Goal: Task Accomplishment & Management: Manage account settings

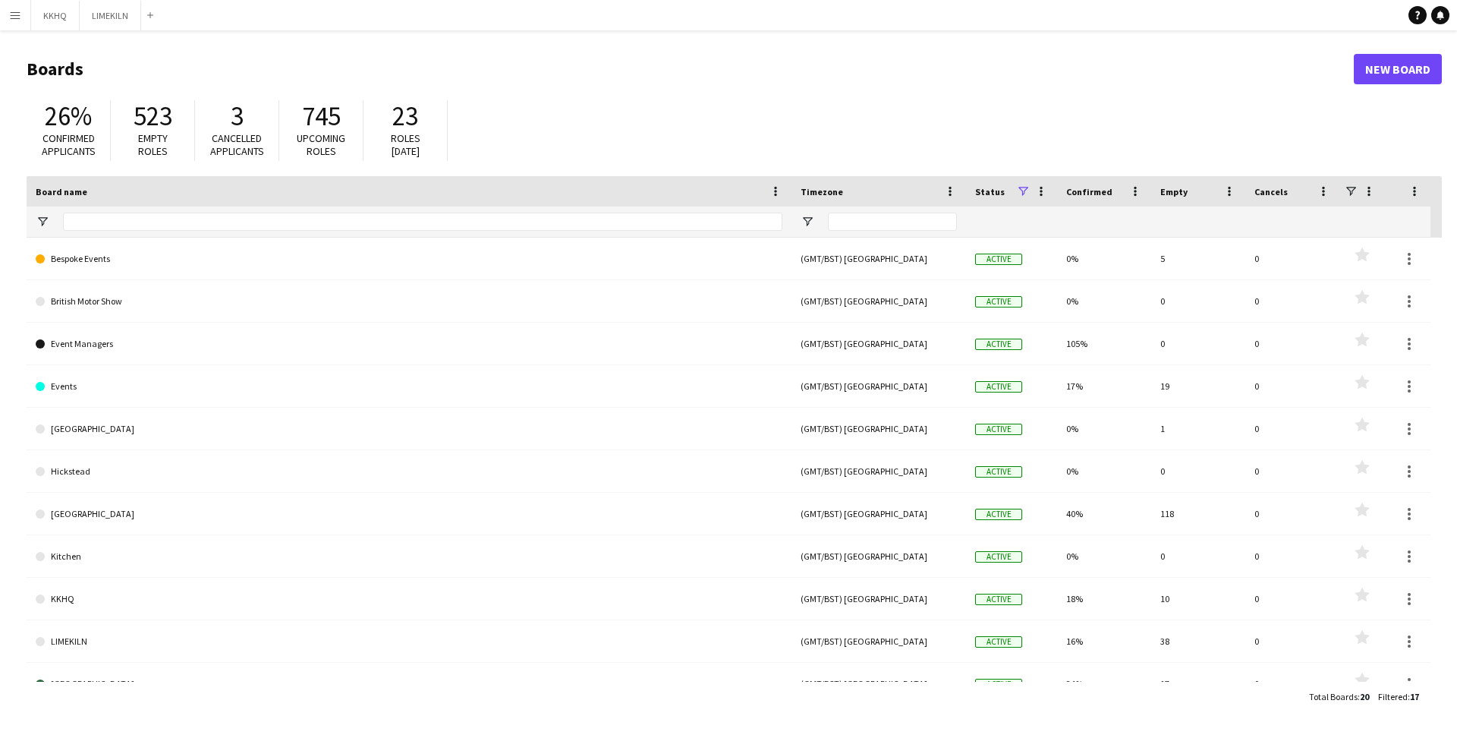
click at [15, 16] on app-icon "Menu" at bounding box center [15, 15] width 12 height 12
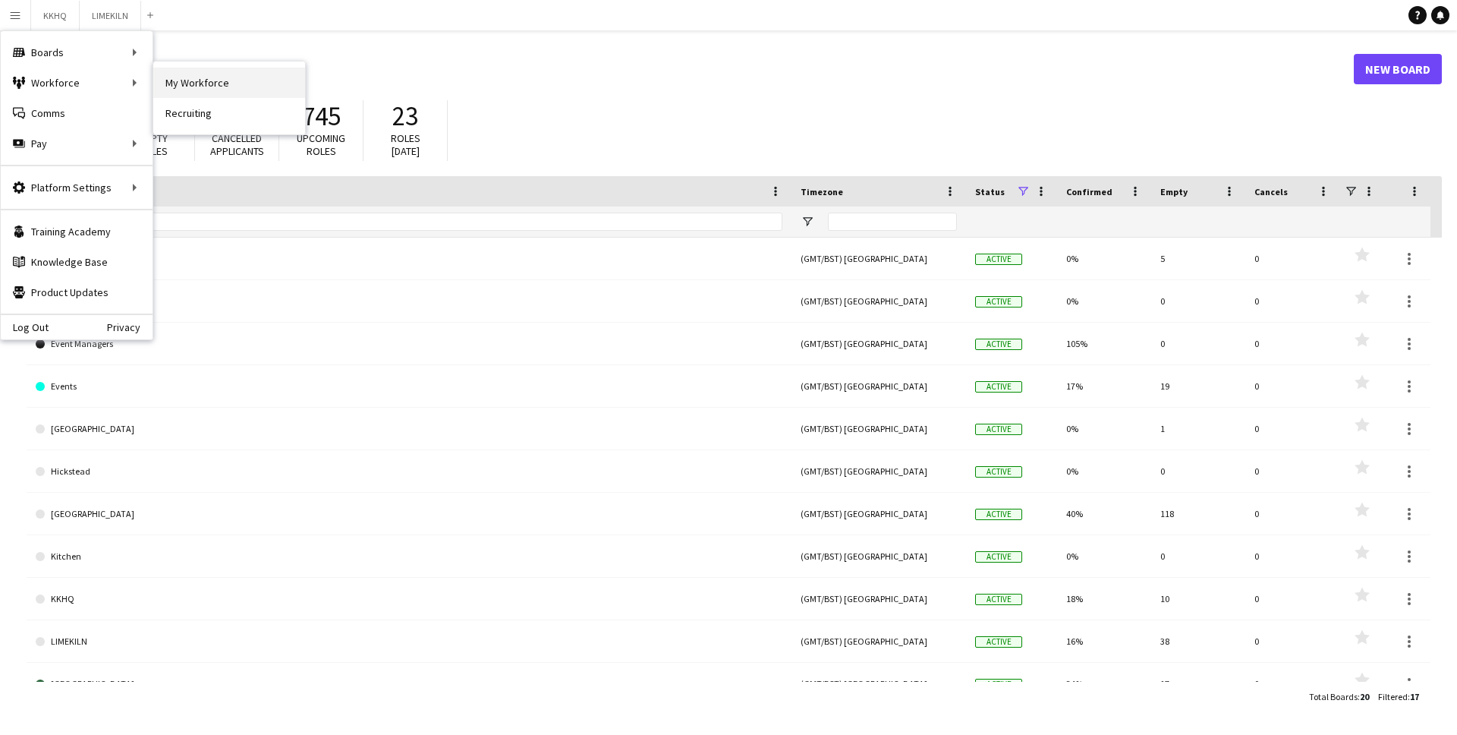
click at [183, 85] on link "My Workforce" at bounding box center [229, 83] width 152 height 30
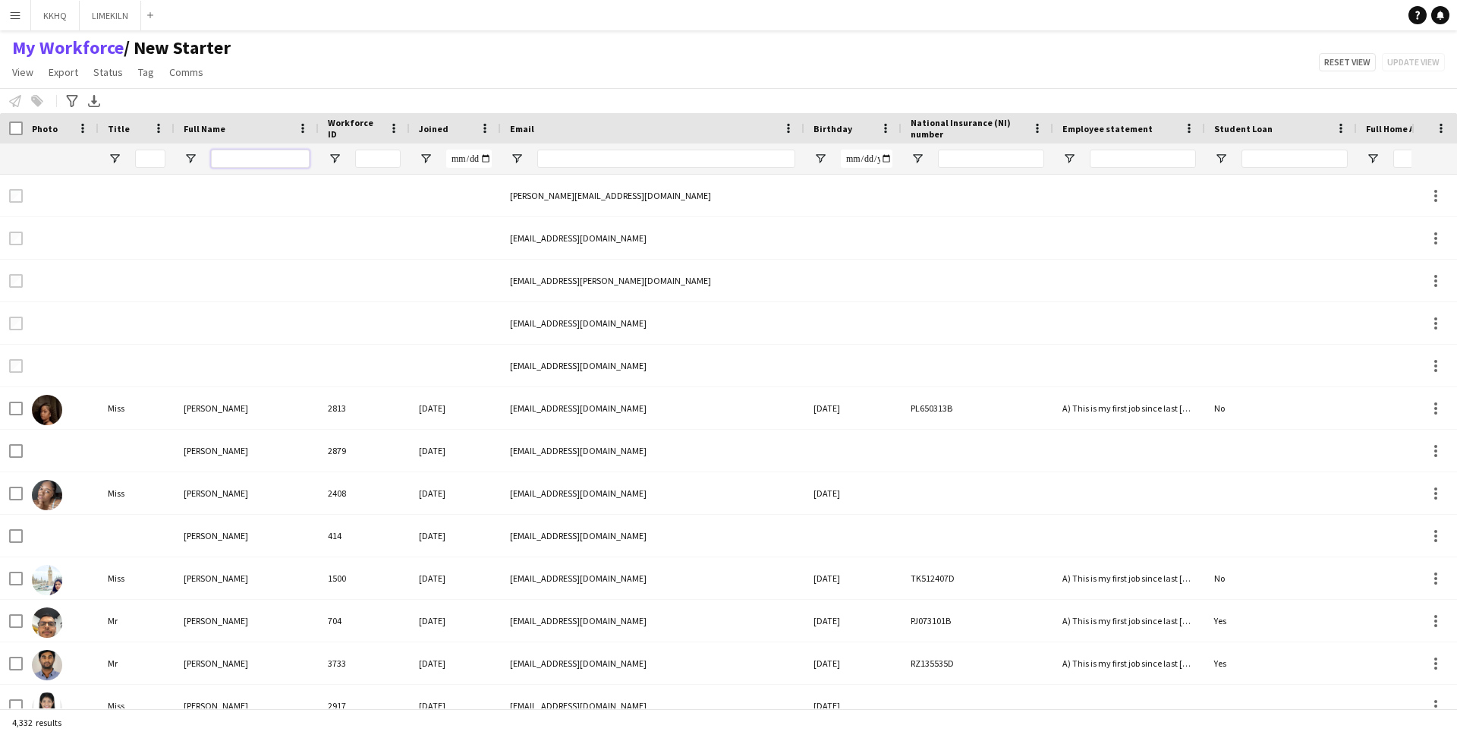
click at [266, 157] on input "Full Name Filter Input" at bounding box center [260, 159] width 99 height 18
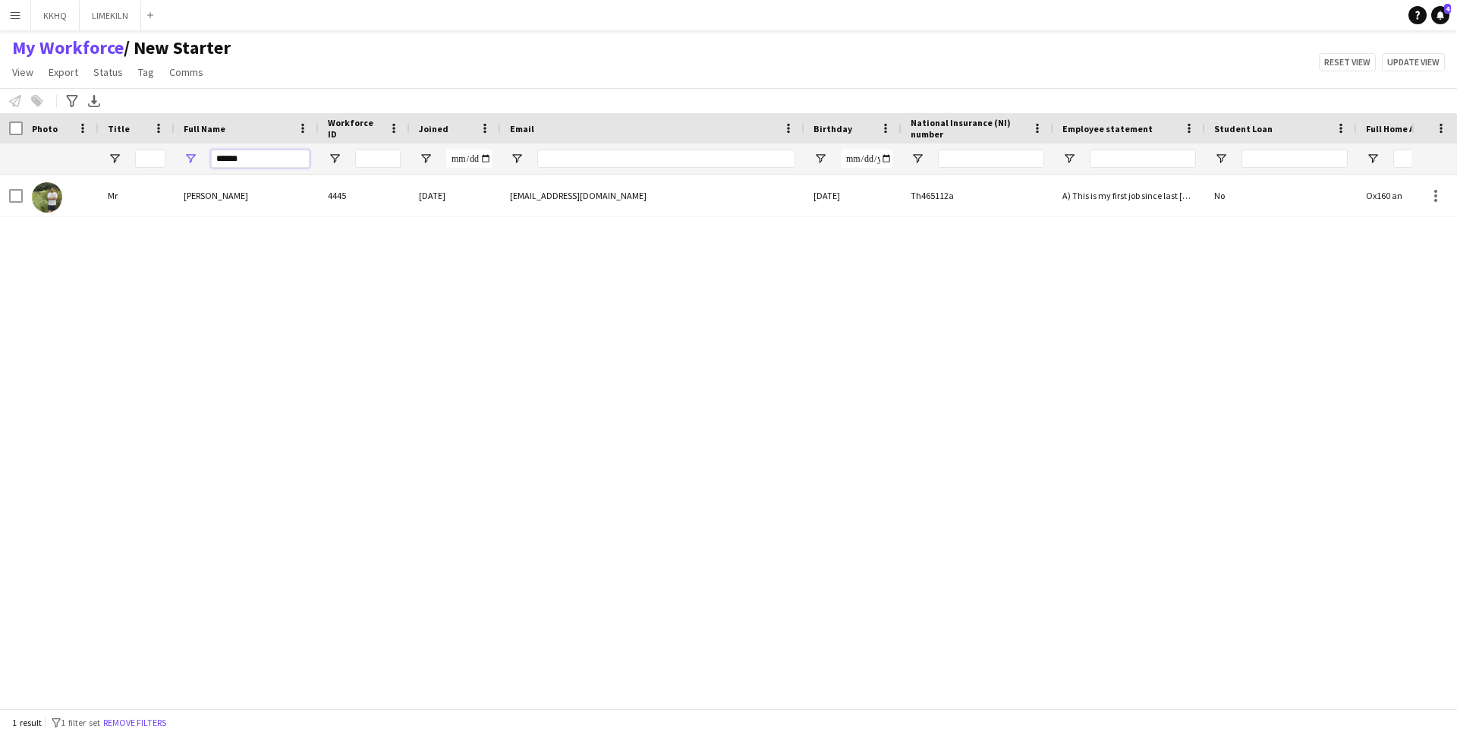
type input "******"
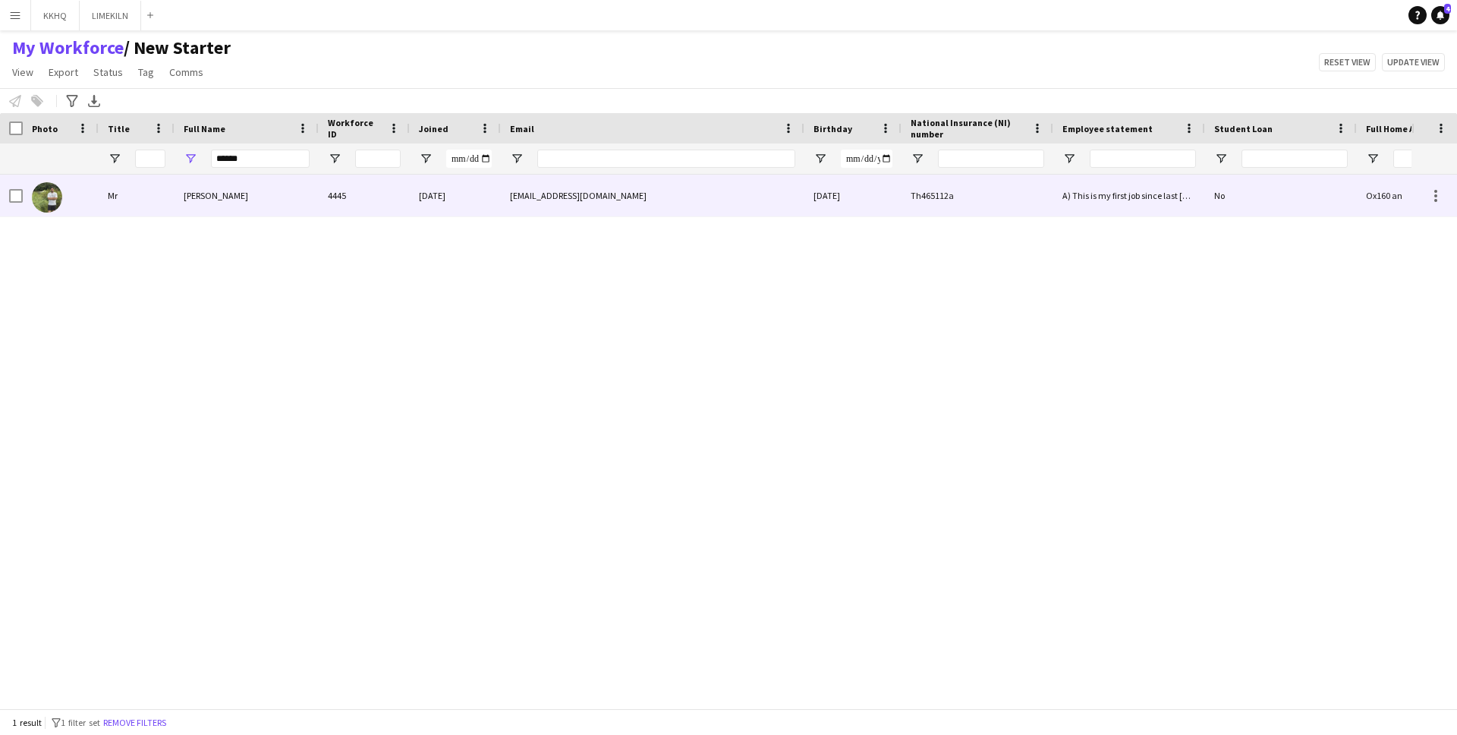
click at [528, 196] on div "[EMAIL_ADDRESS][DOMAIN_NAME]" at bounding box center [653, 196] width 304 height 42
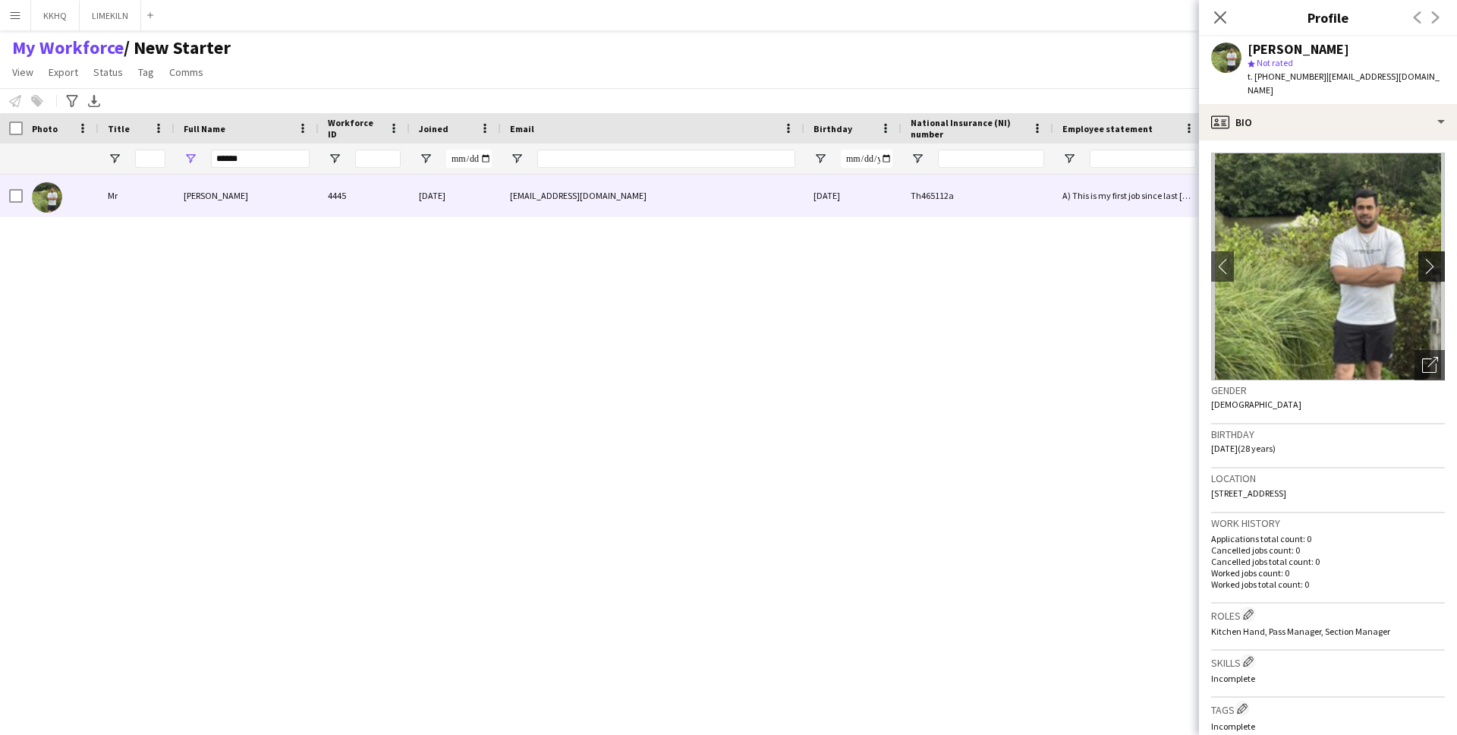
click at [1435, 258] on app-icon "chevron-right" at bounding box center [1435, 266] width 24 height 16
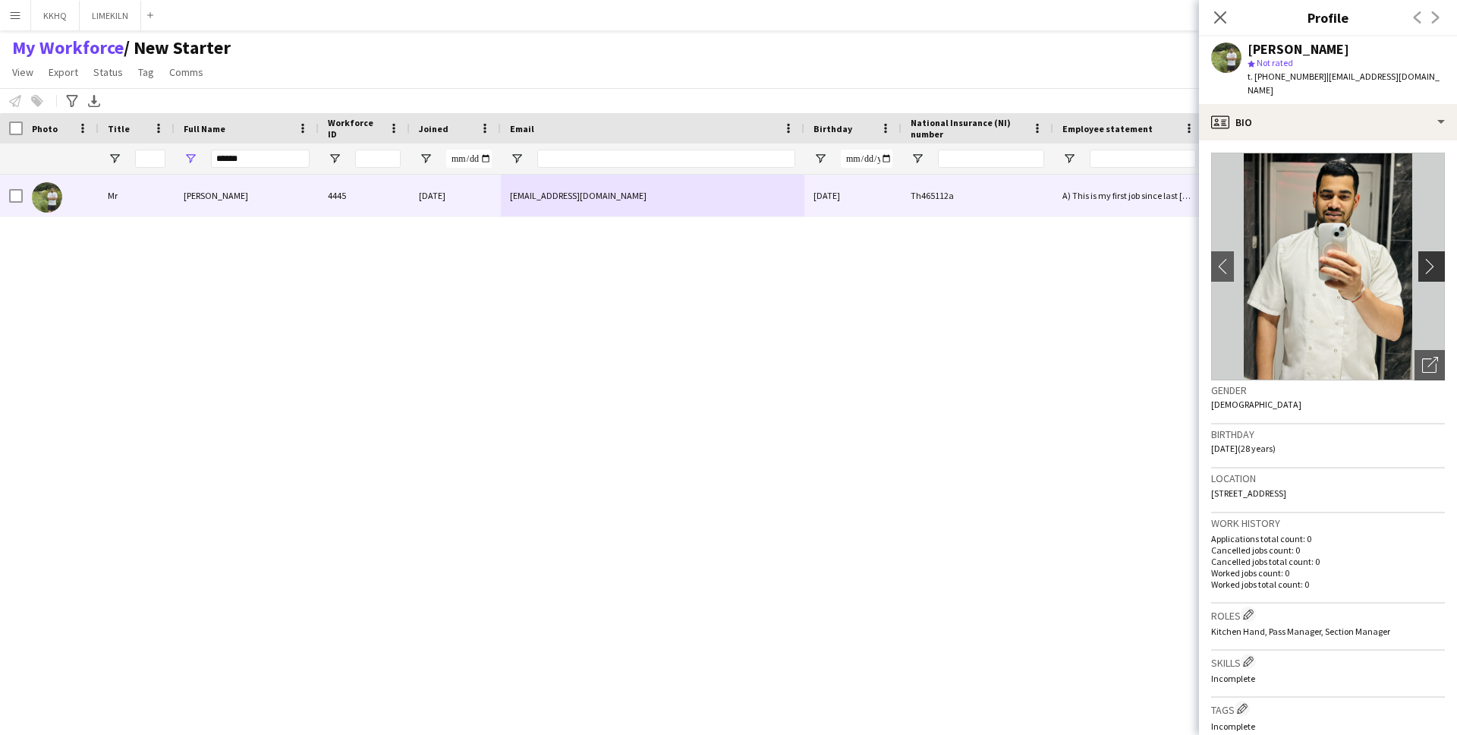
click at [1429, 258] on app-icon "chevron-right" at bounding box center [1435, 266] width 24 height 16
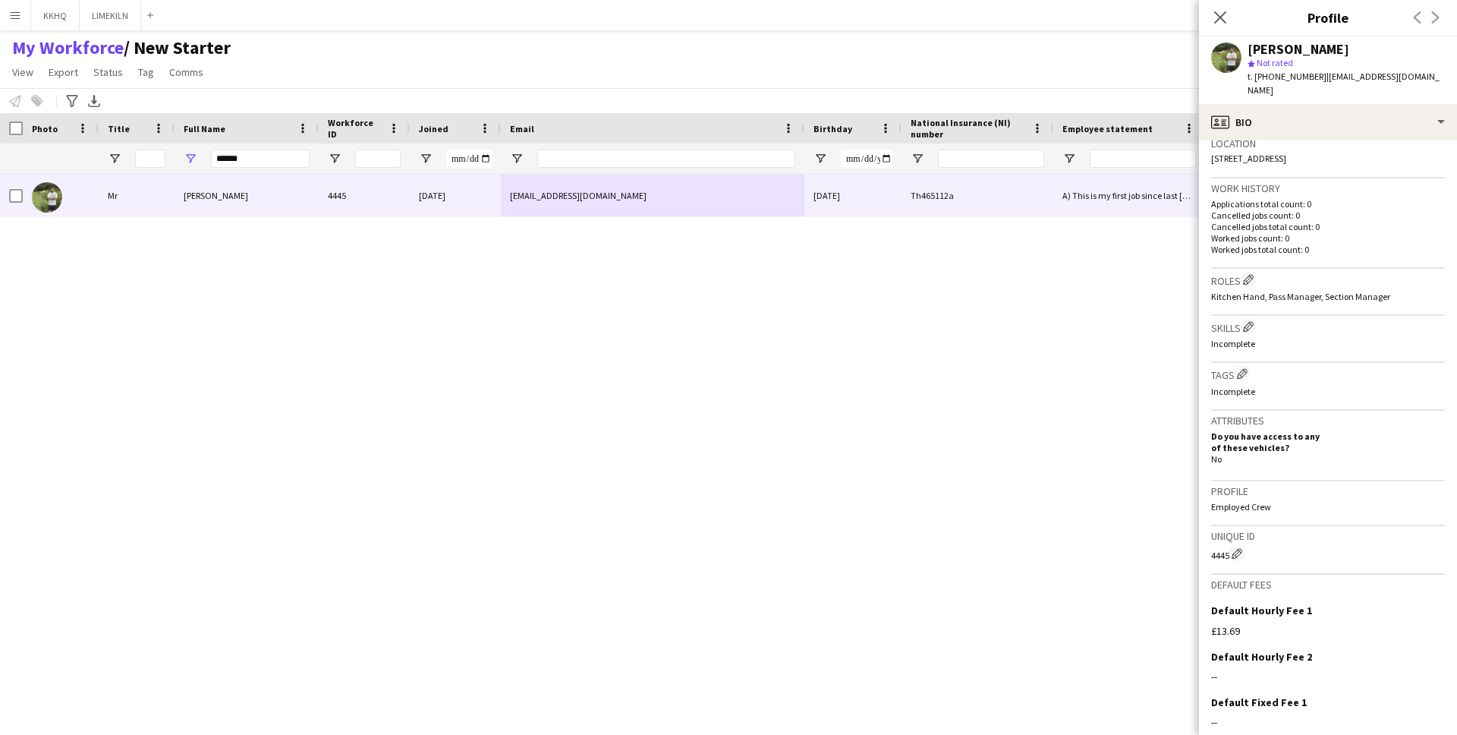
scroll to position [428, 0]
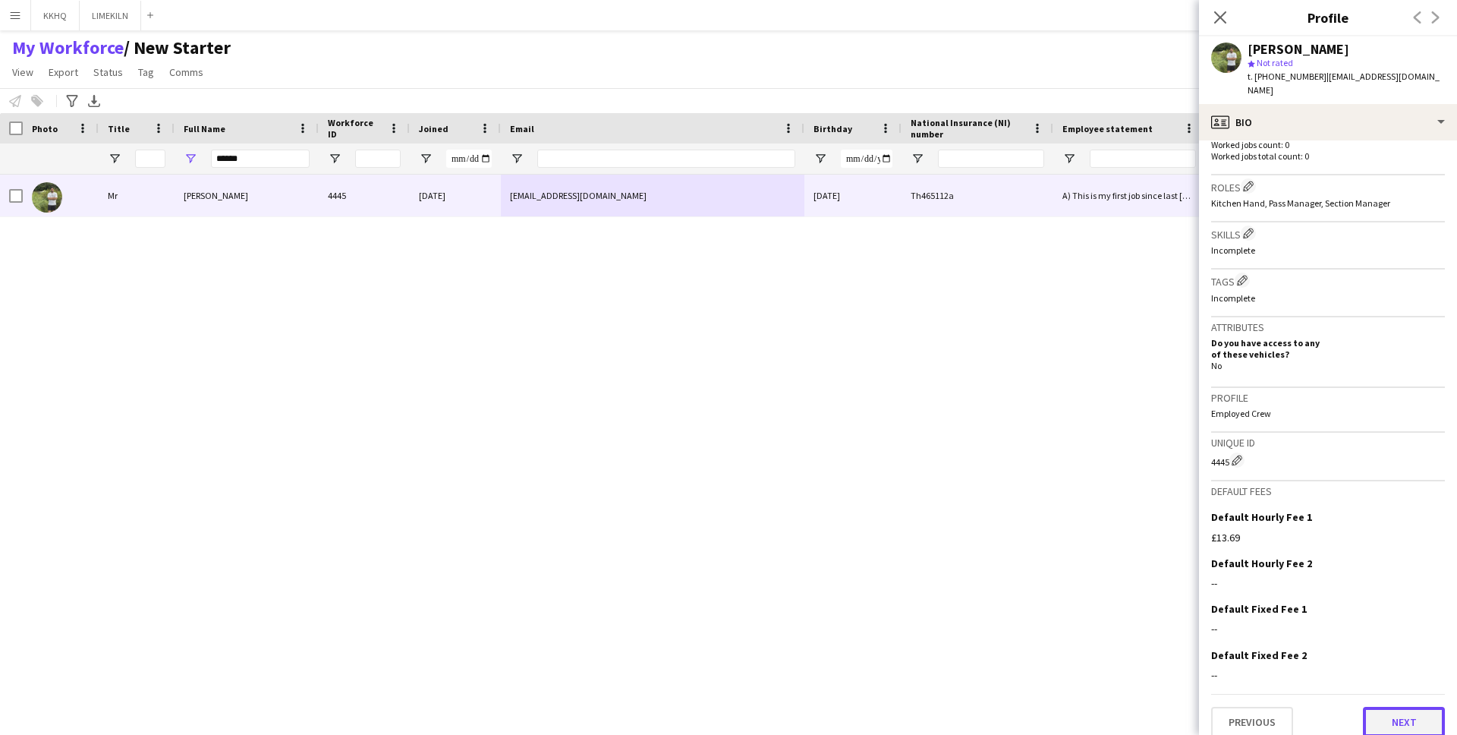
click at [1402, 707] on button "Next" at bounding box center [1404, 722] width 82 height 30
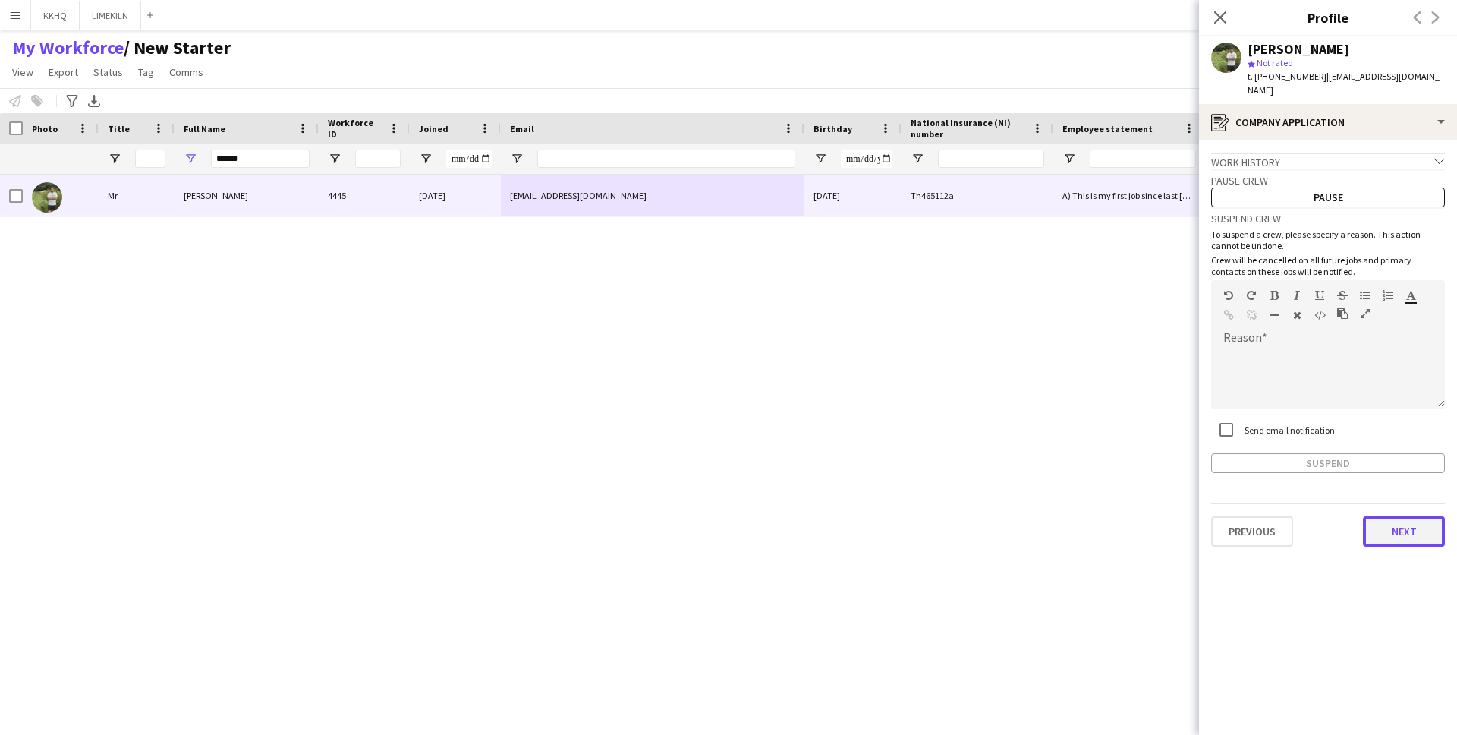
click at [1398, 522] on button "Next" at bounding box center [1404, 531] width 82 height 30
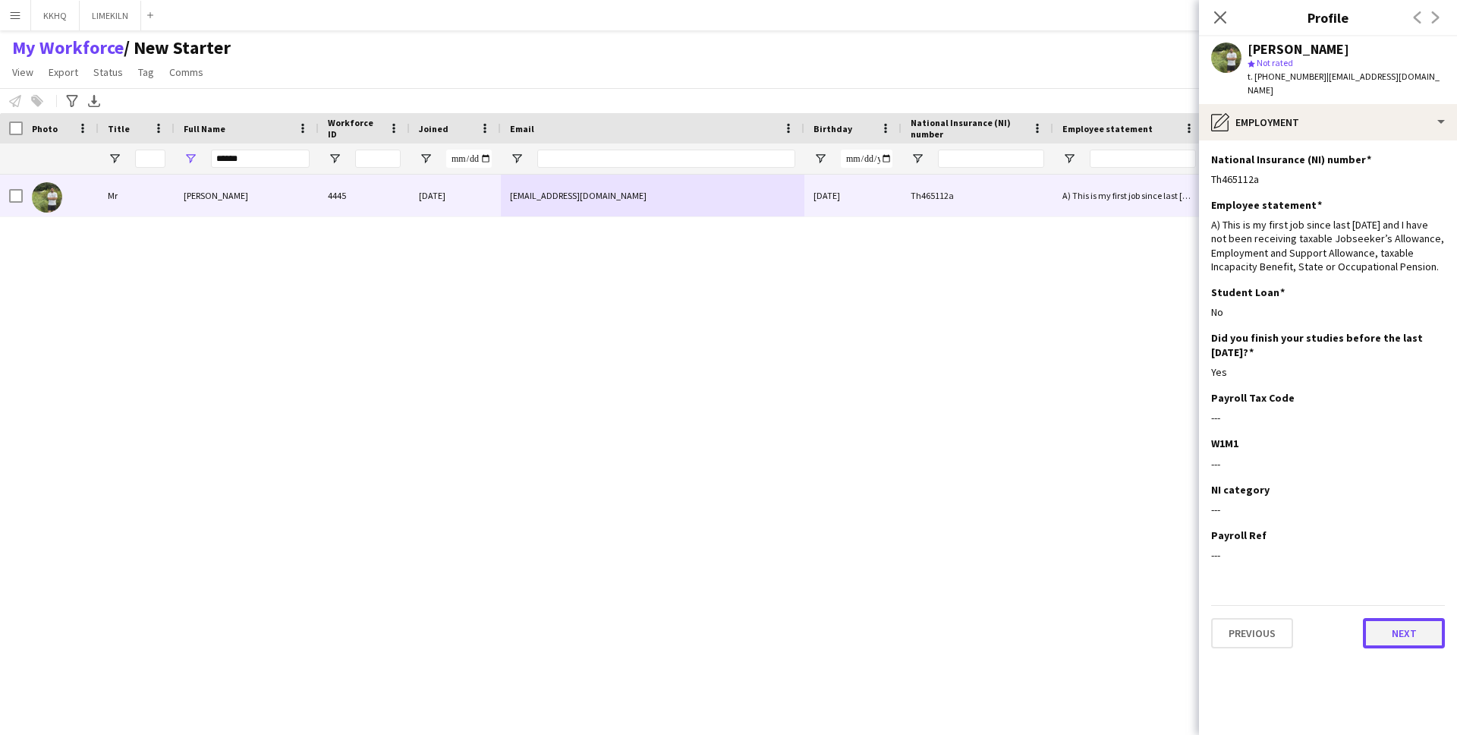
click at [1411, 619] on button "Next" at bounding box center [1404, 633] width 82 height 30
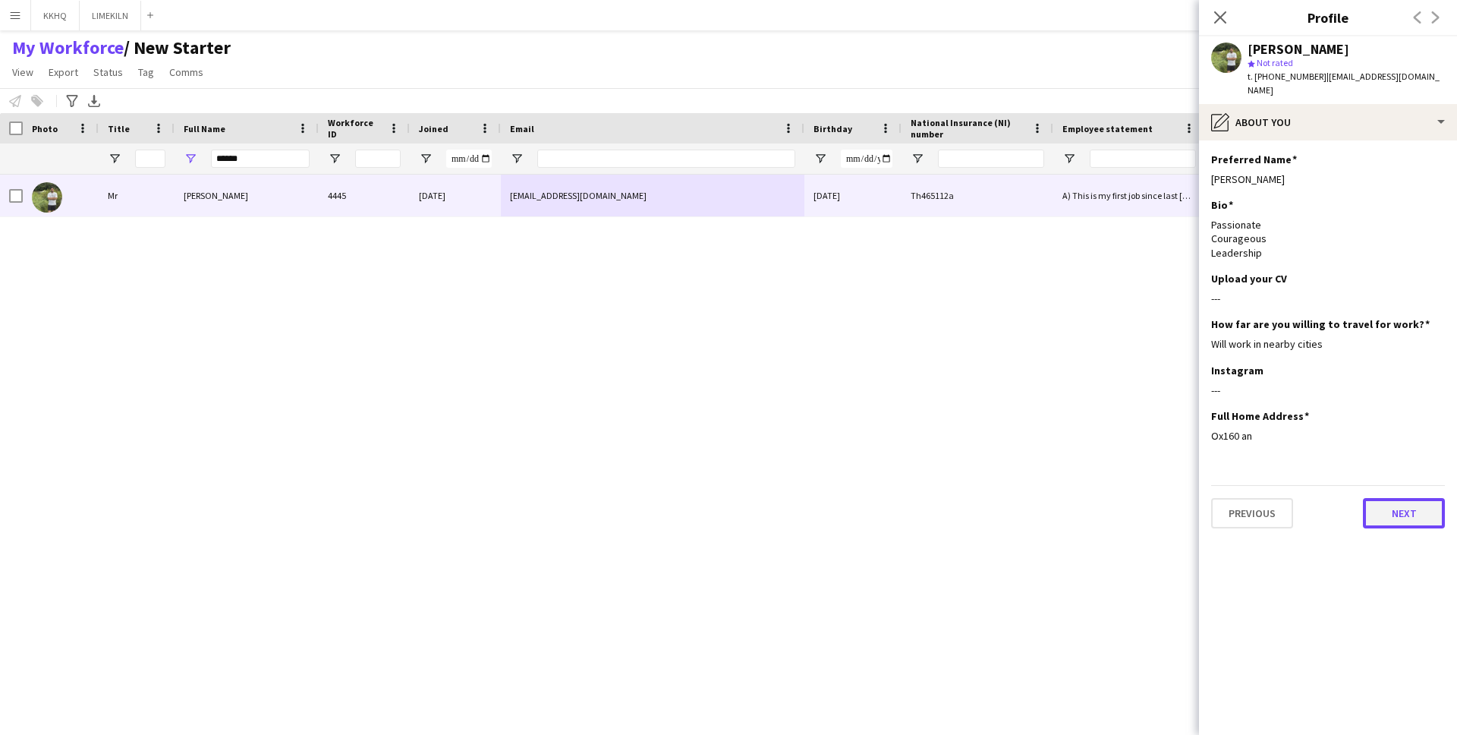
click at [1392, 507] on button "Next" at bounding box center [1404, 513] width 82 height 30
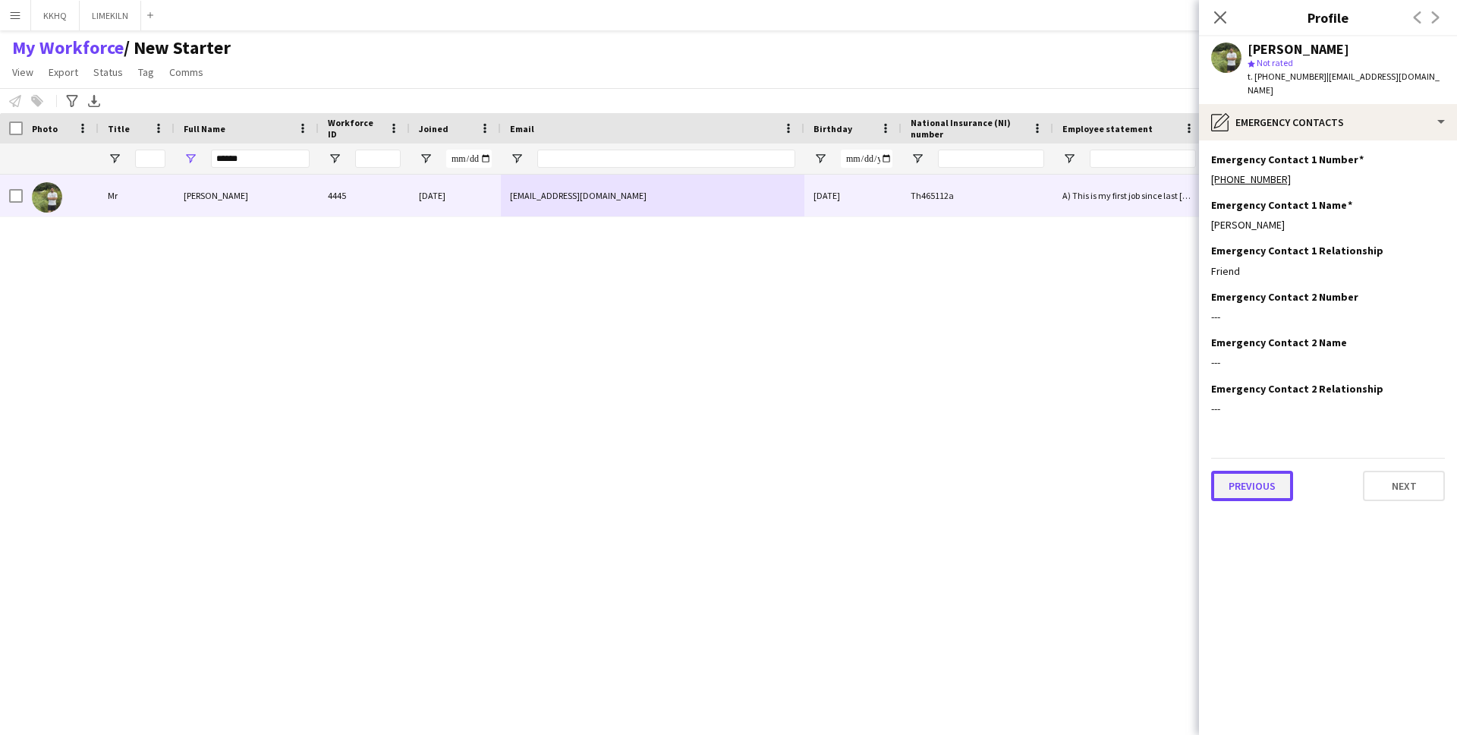
click at [1268, 480] on button "Previous" at bounding box center [1253, 486] width 82 height 30
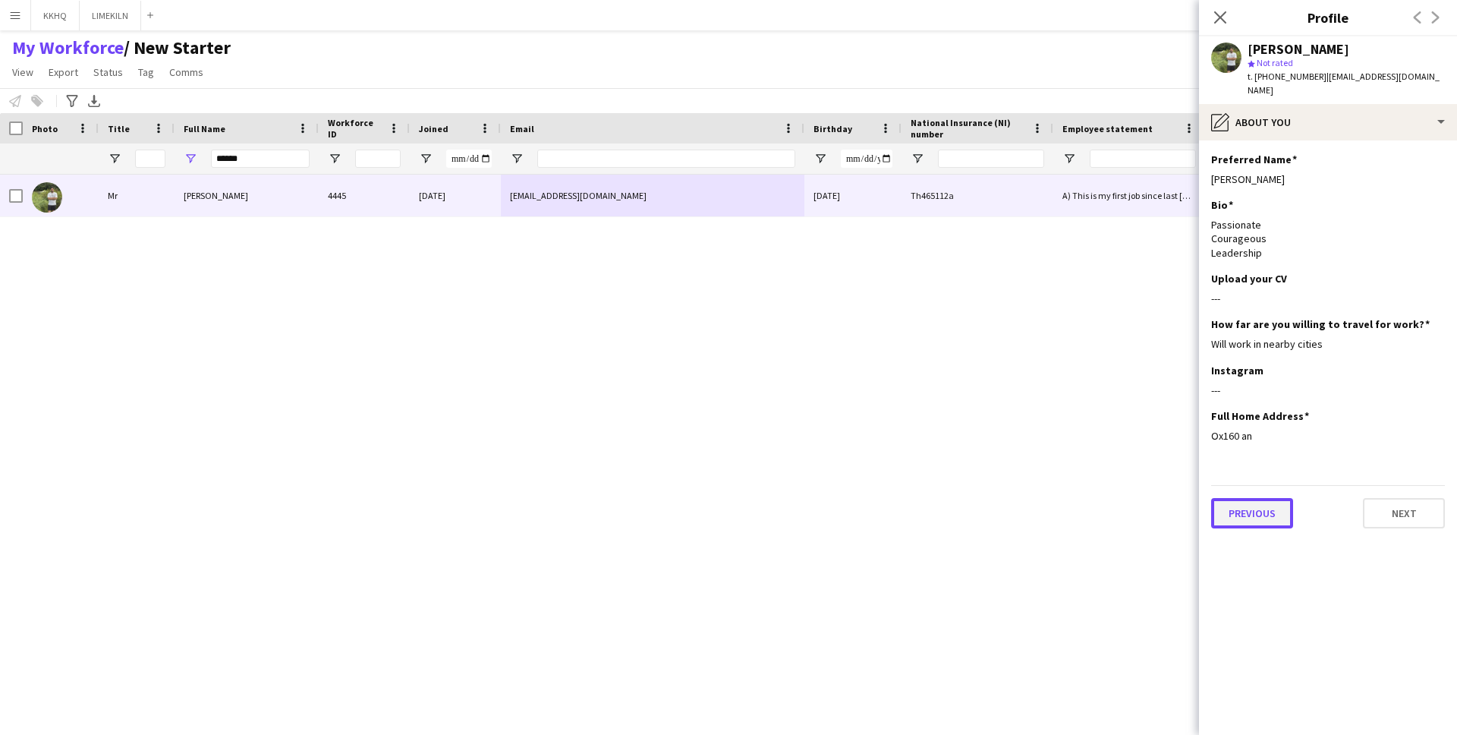
click at [1257, 499] on button "Previous" at bounding box center [1253, 513] width 82 height 30
